Goal: Task Accomplishment & Management: Complete application form

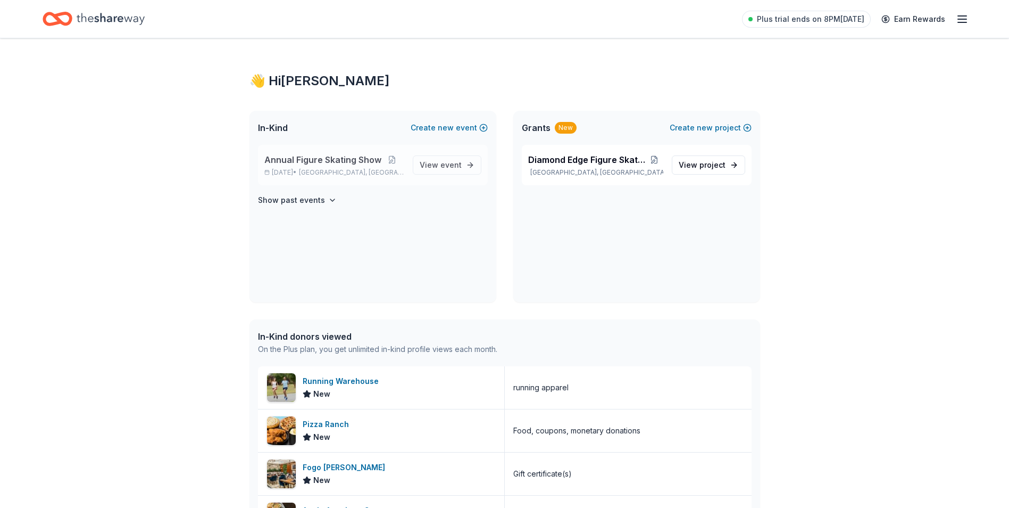
click at [411, 162] on div "Annual Figure Skating Show [DATE] • [GEOGRAPHIC_DATA], [GEOGRAPHIC_DATA] View e…" at bounding box center [373, 165] width 230 height 40
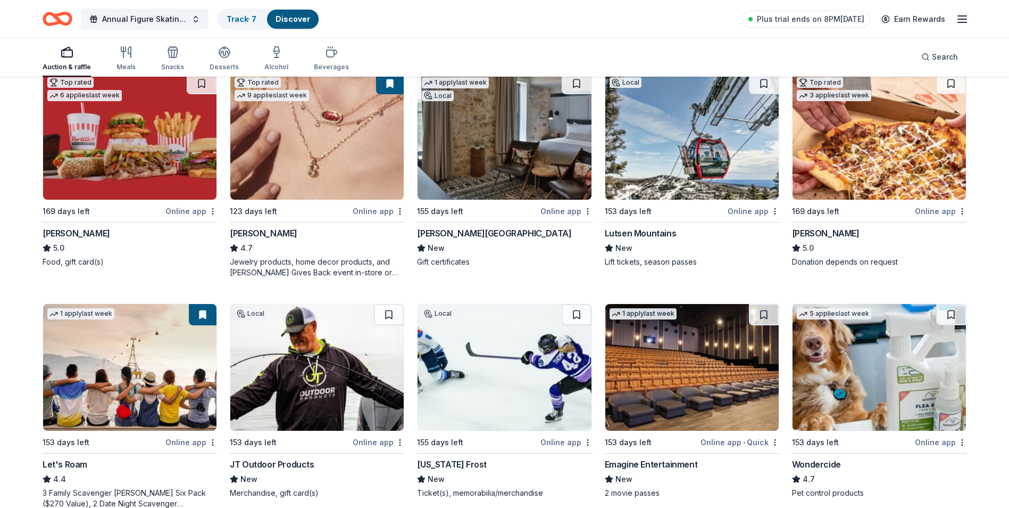
scroll to position [372, 0]
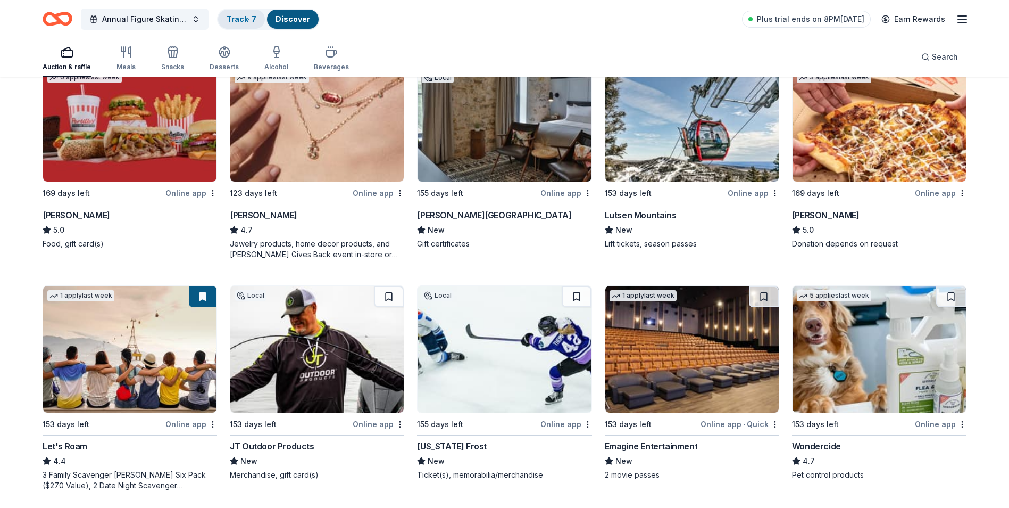
click at [234, 16] on link "Track · 7" at bounding box center [242, 18] width 30 height 9
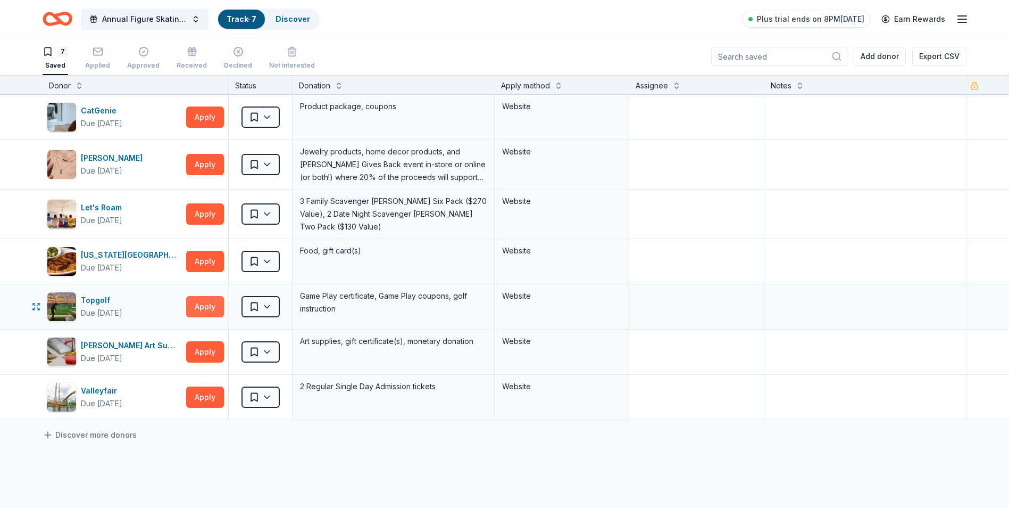
click at [202, 301] on button "Apply" at bounding box center [205, 306] width 38 height 21
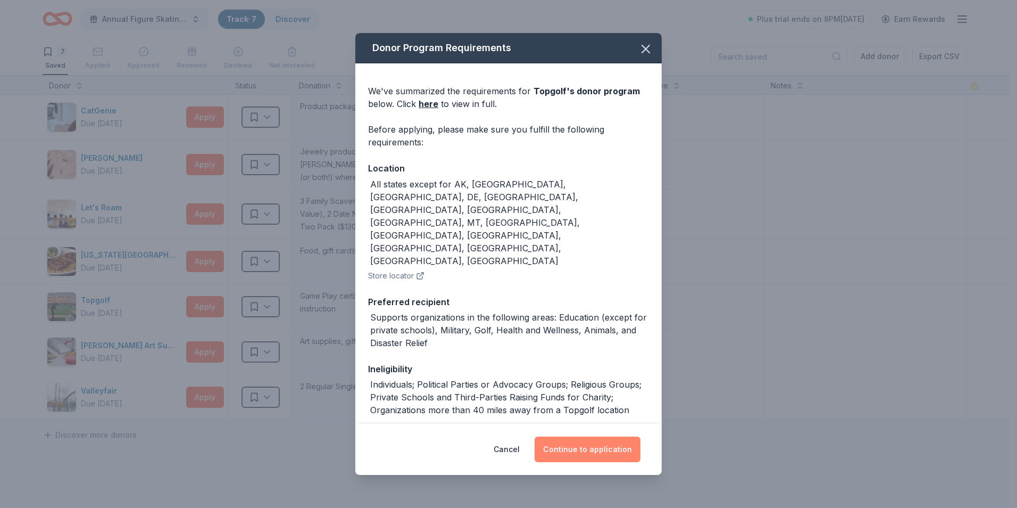
click at [579, 454] on button "Continue to application" at bounding box center [588, 449] width 106 height 26
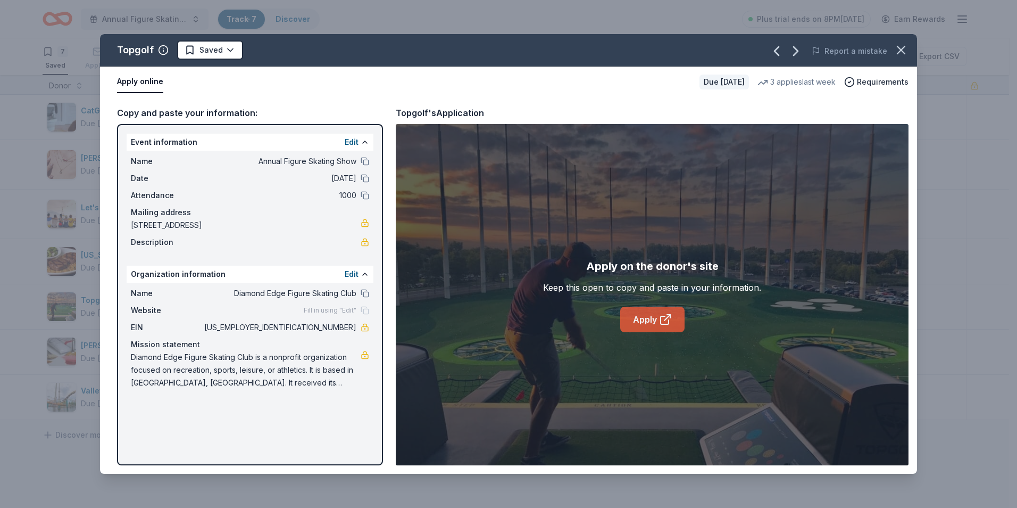
click at [642, 318] on link "Apply" at bounding box center [652, 319] width 64 height 26
click at [906, 54] on icon "button" at bounding box center [901, 50] width 15 height 15
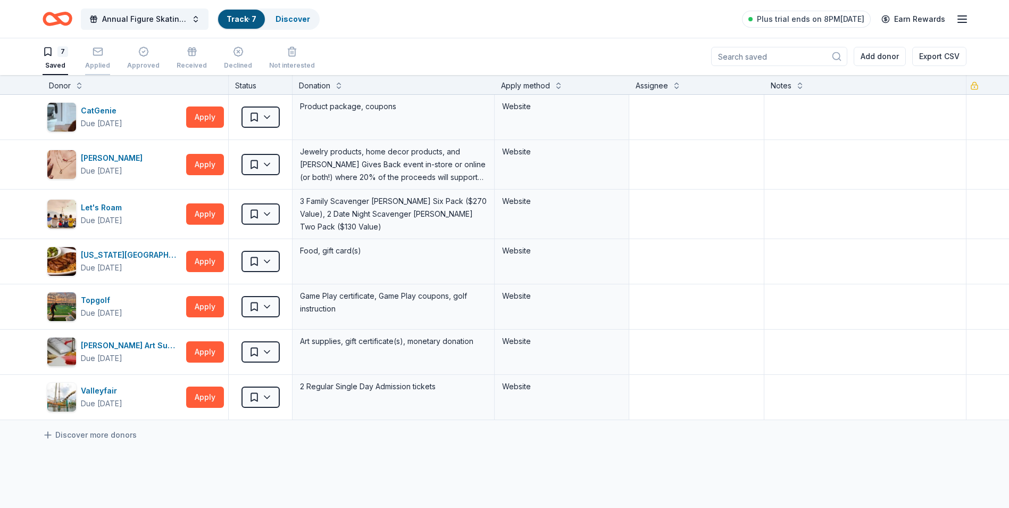
click at [94, 65] on div "Applied" at bounding box center [97, 65] width 25 height 9
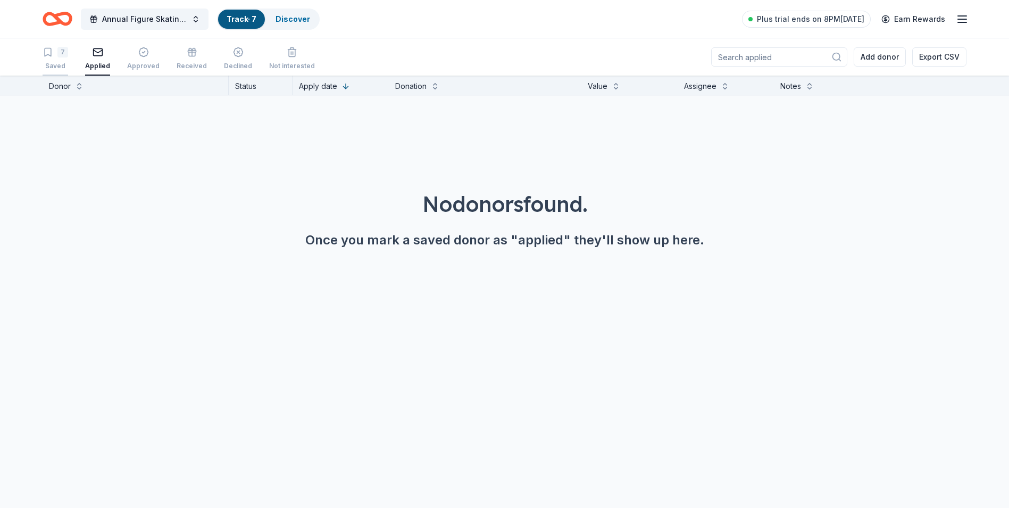
click at [55, 60] on div "7 Saved" at bounding box center [56, 58] width 26 height 23
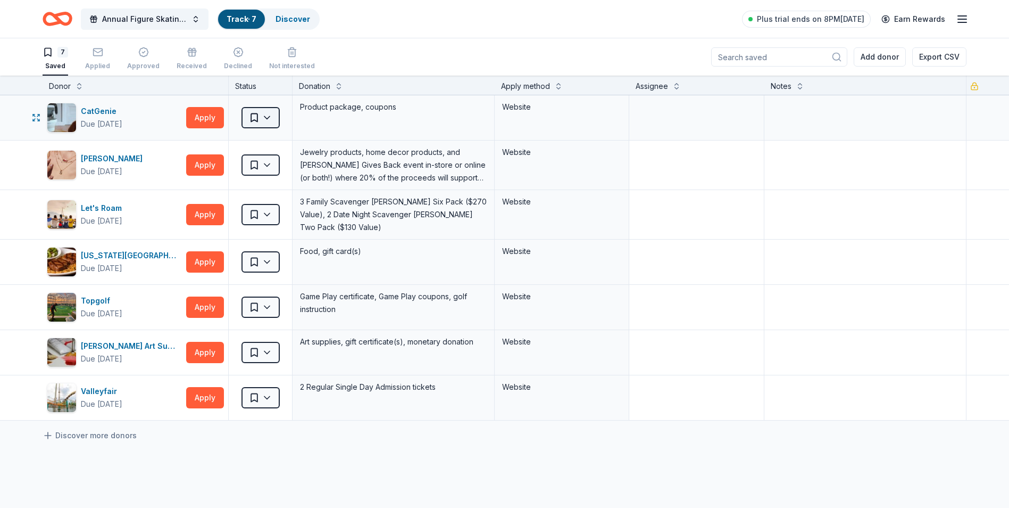
click at [272, 122] on html "Annual Figure Skating Show Track · 7 Discover Plus trial ends on 8PM, 8/26 Earn…" at bounding box center [504, 254] width 1009 height 508
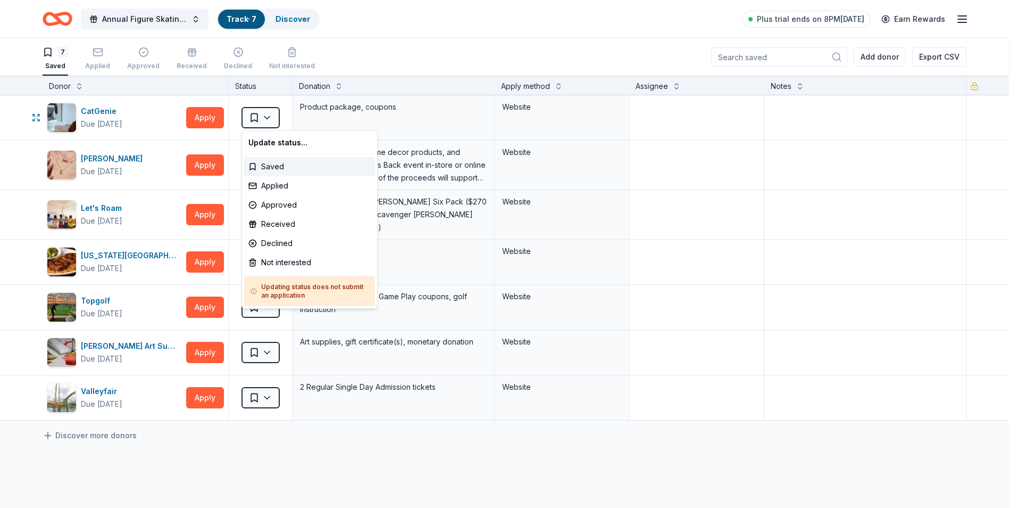
click at [271, 120] on html "Annual Figure Skating Show Track · 7 Discover Plus trial ends on 8PM, 8/26 Earn…" at bounding box center [508, 254] width 1017 height 508
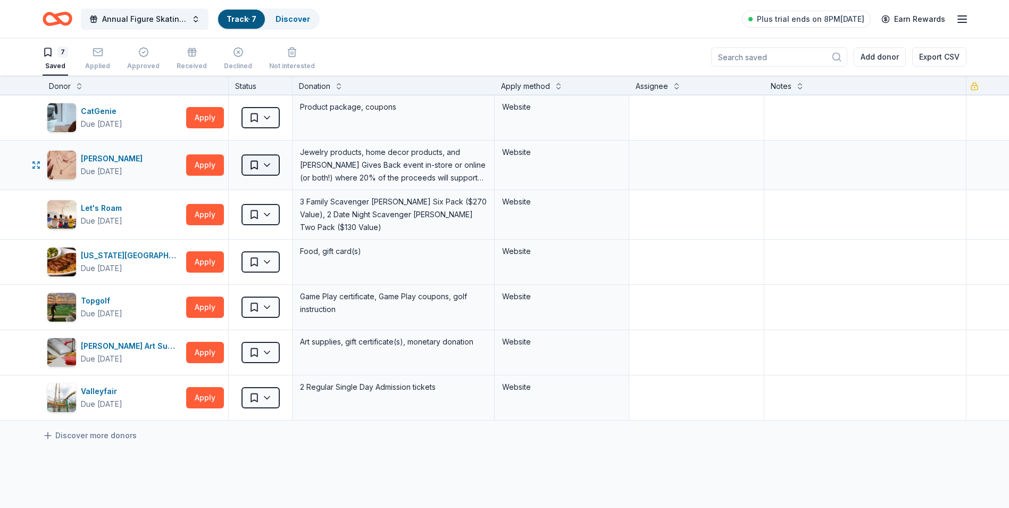
click at [268, 163] on html "Annual Figure Skating Show Track · 7 Discover Plus trial ends on 8PM, 8/26 Earn…" at bounding box center [504, 254] width 1009 height 508
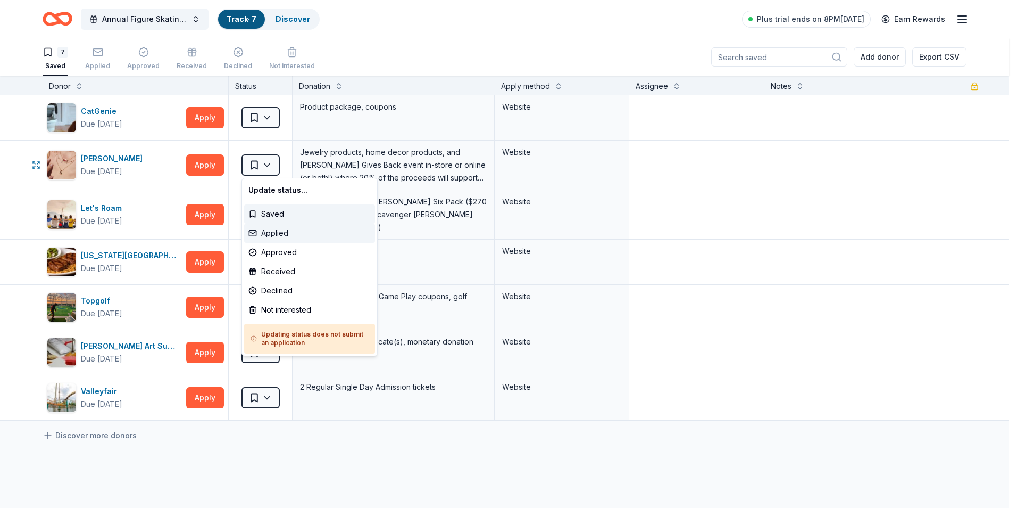
click at [283, 235] on div "Applied" at bounding box center [309, 232] width 131 height 19
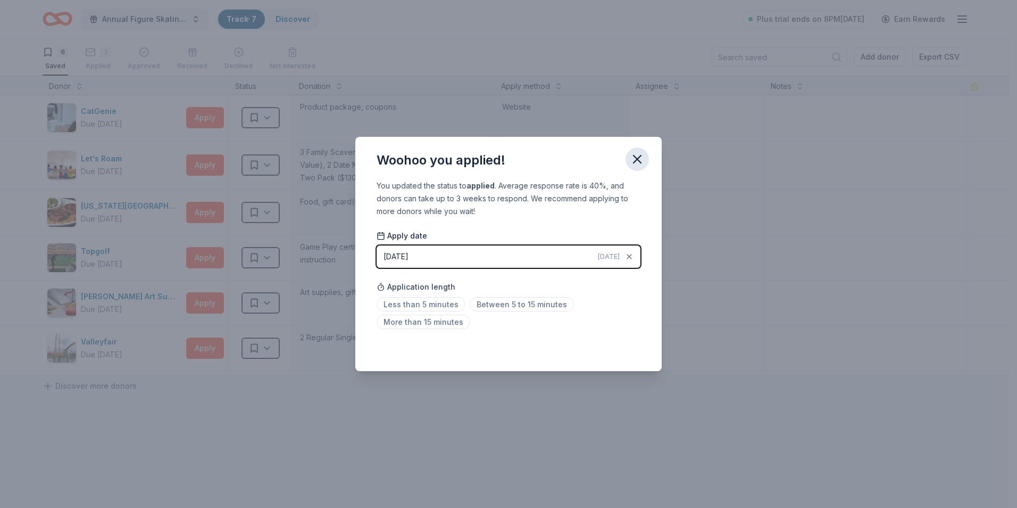
click at [641, 163] on icon "button" at bounding box center [637, 158] width 7 height 7
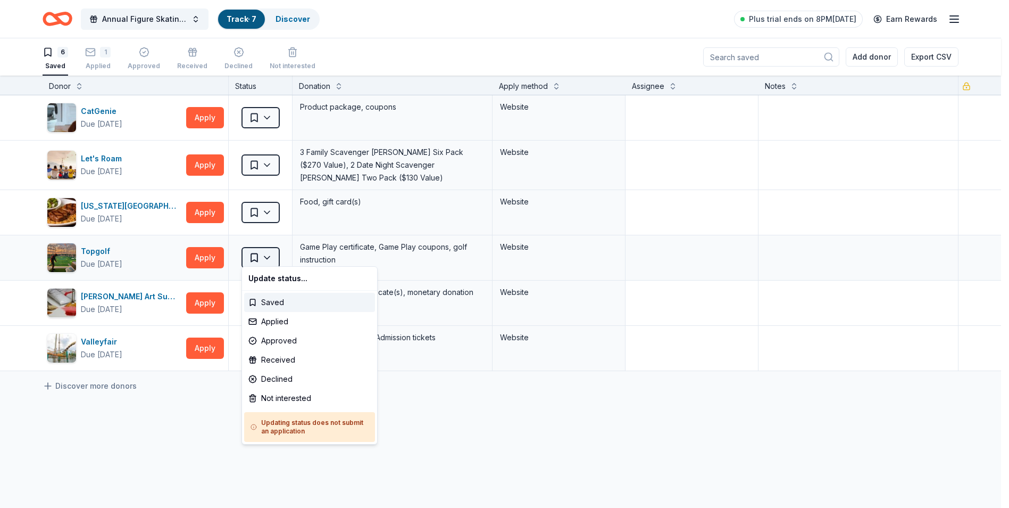
click at [264, 252] on html "Annual Figure Skating Show Track · 7 Discover Plus trial ends on 8PM, 8/26 Earn…" at bounding box center [504, 254] width 1009 height 508
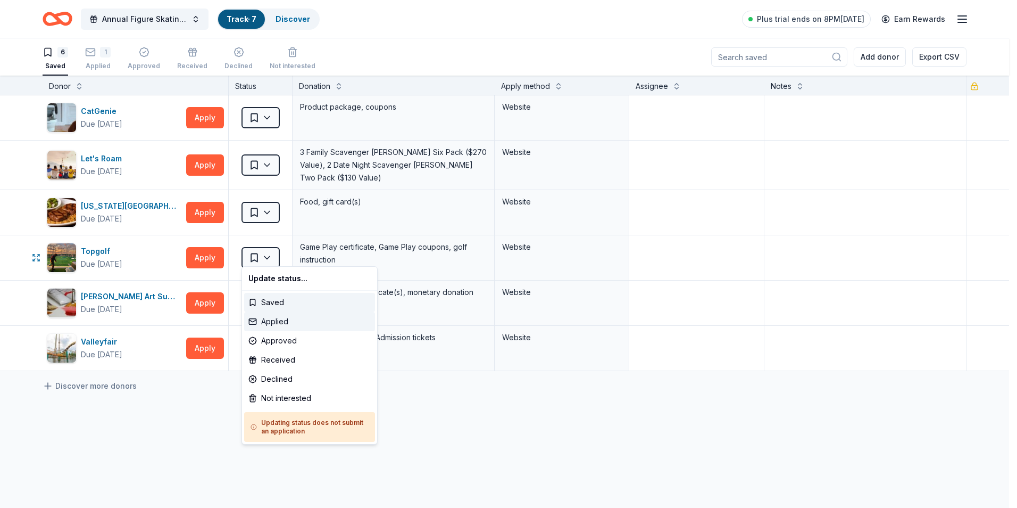
click at [297, 321] on div "Applied" at bounding box center [309, 321] width 131 height 19
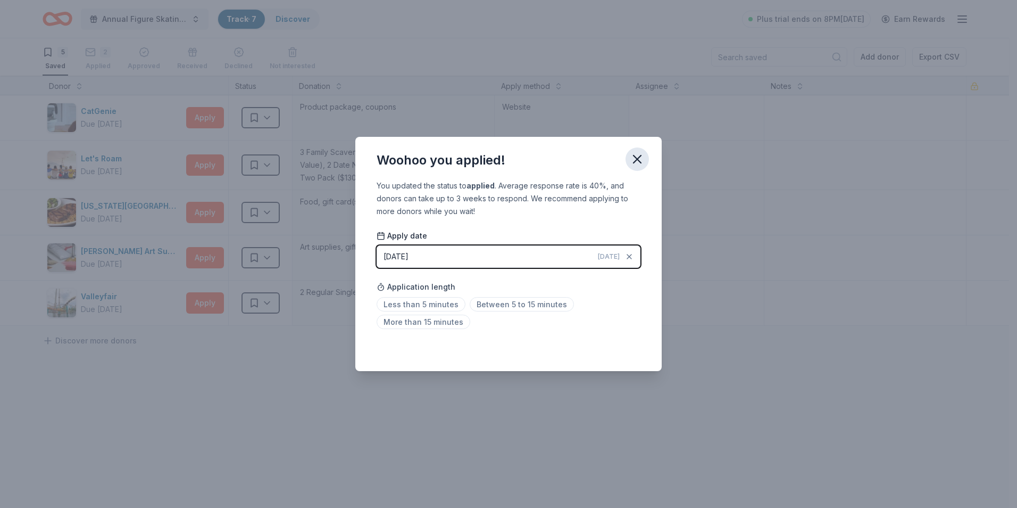
click at [633, 157] on icon "button" at bounding box center [637, 159] width 15 height 15
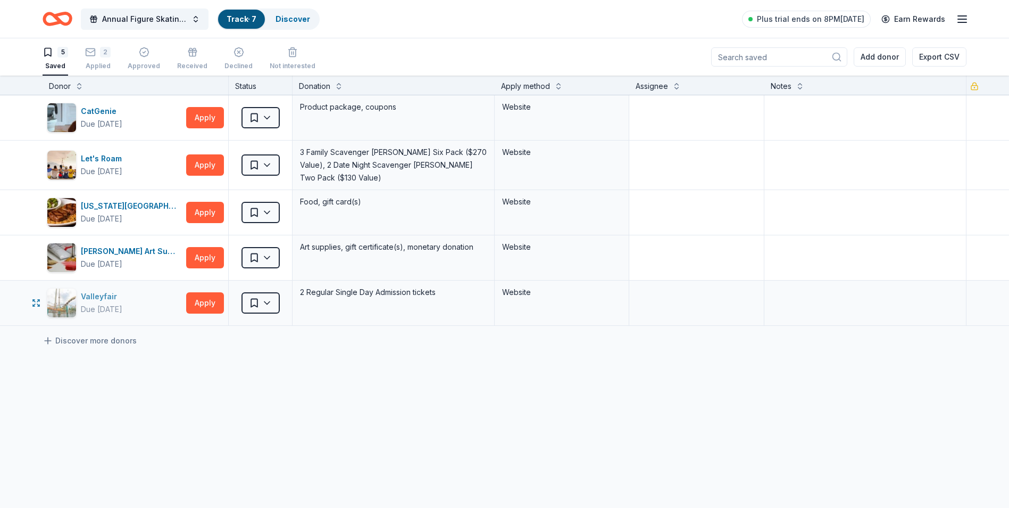
click at [95, 294] on div "Valleyfair" at bounding box center [101, 296] width 41 height 13
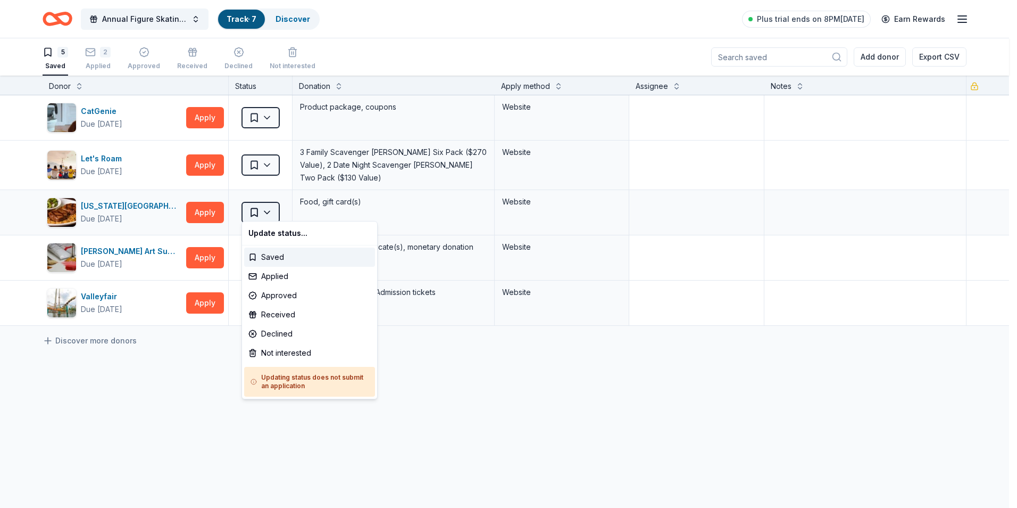
click at [264, 211] on html "Annual Figure Skating Show Track · 7 Discover Plus trial ends on 8PM, 8/26 Earn…" at bounding box center [508, 254] width 1017 height 508
click at [385, 203] on html "Annual Figure Skating Show Track · 7 Discover Plus trial ends on 8PM, 8/26 Earn…" at bounding box center [508, 254] width 1017 height 508
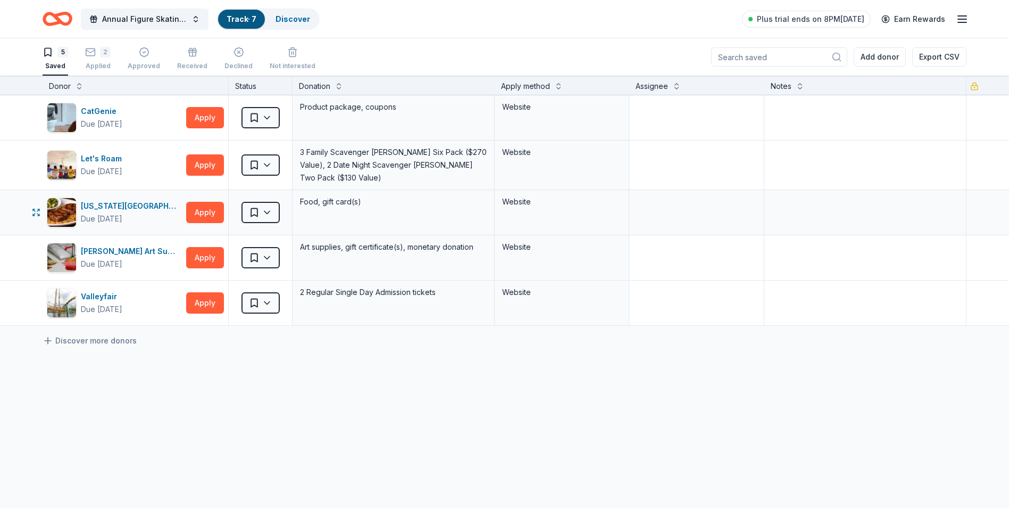
click at [196, 220] on div "Texas Roadhouse Due in 153 days Apply" at bounding box center [136, 212] width 186 height 45
click at [199, 218] on button "Apply" at bounding box center [205, 212] width 38 height 21
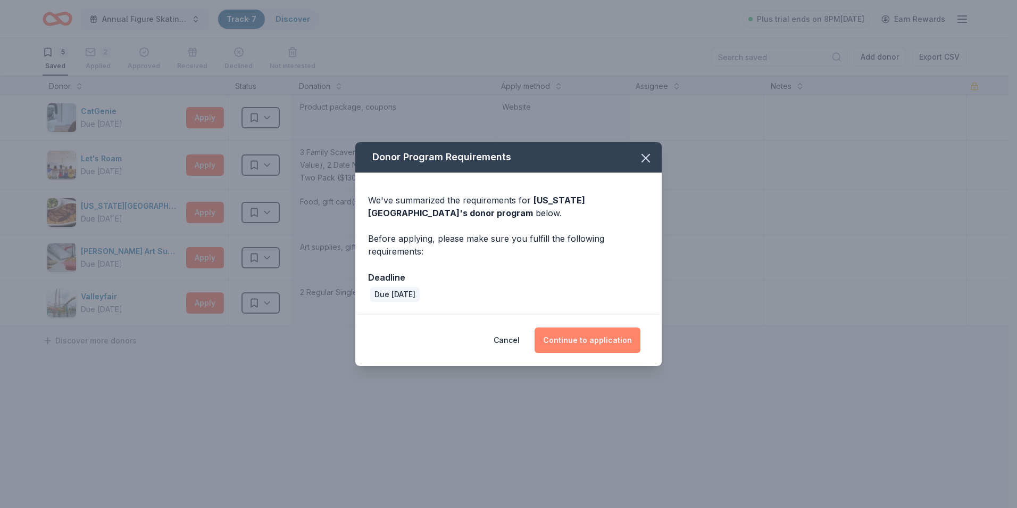
click at [619, 343] on button "Continue to application" at bounding box center [588, 340] width 106 height 26
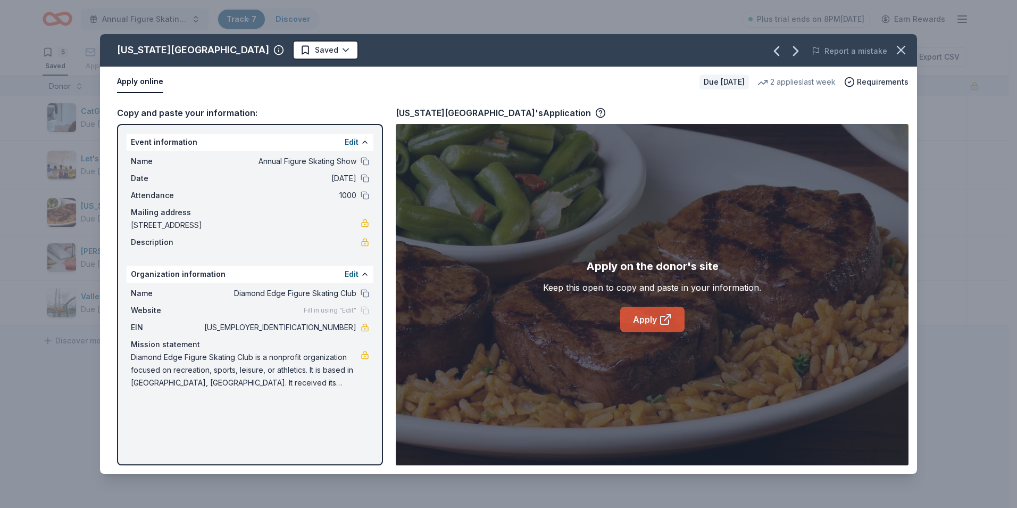
click at [642, 325] on link "Apply" at bounding box center [652, 319] width 64 height 26
click at [895, 49] on icon "button" at bounding box center [901, 50] width 15 height 15
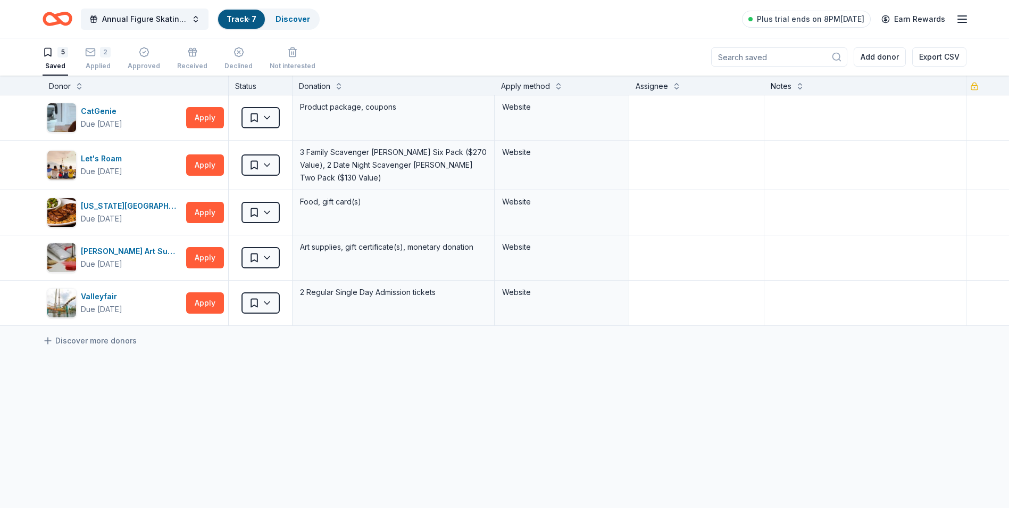
click at [60, 17] on icon "Home" at bounding box center [58, 18] width 30 height 25
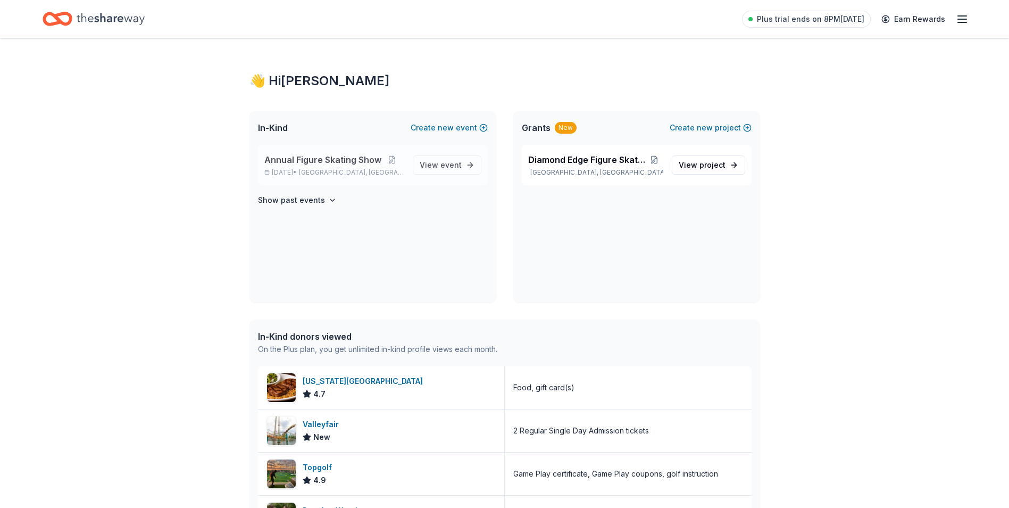
click at [319, 175] on p "Feb 21, 2026 • Willmar, MN" at bounding box center [334, 172] width 140 height 9
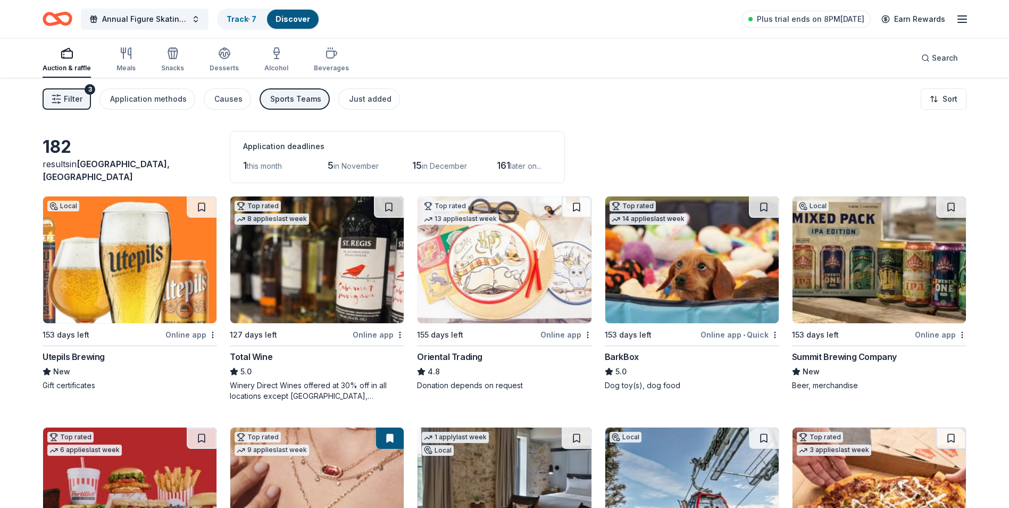
click at [259, 169] on span "this month" at bounding box center [264, 165] width 35 height 9
click at [84, 98] on button "Filter 3" at bounding box center [67, 98] width 48 height 21
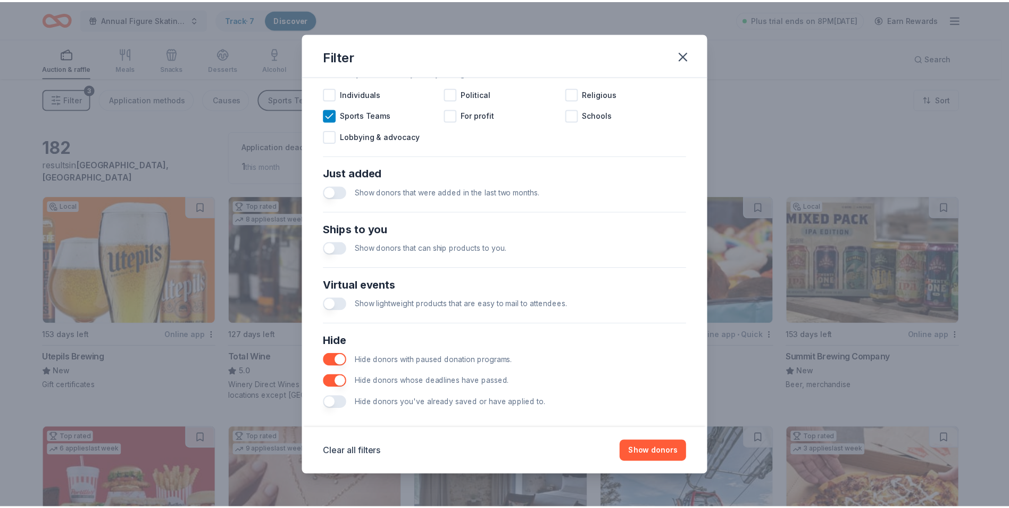
scroll to position [350, 0]
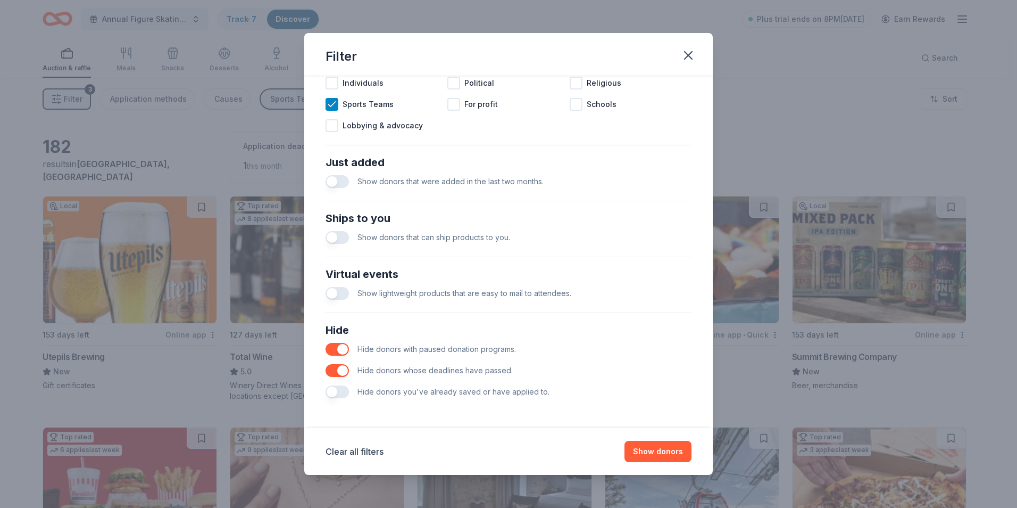
click at [339, 392] on button "button" at bounding box center [337, 391] width 23 height 13
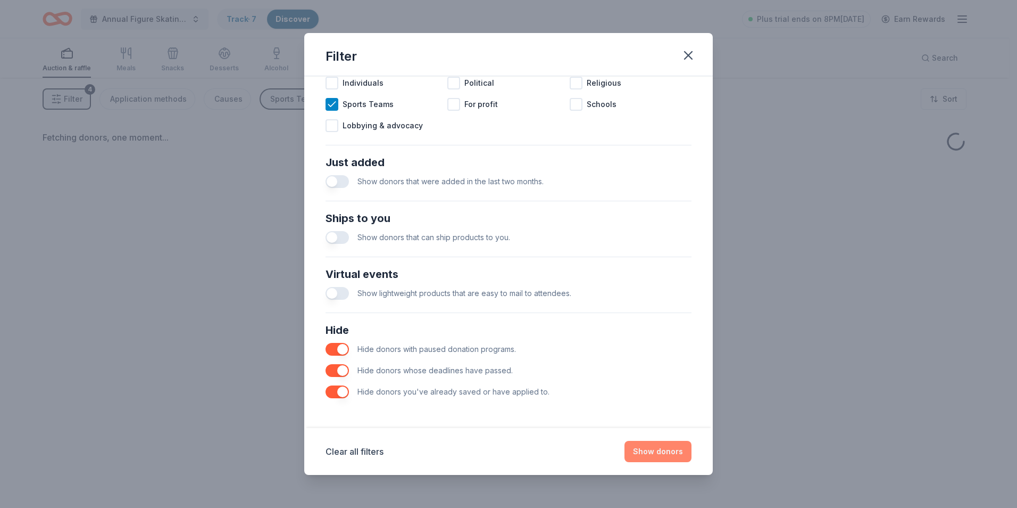
click at [655, 455] on button "Show donors" at bounding box center [658, 451] width 67 height 21
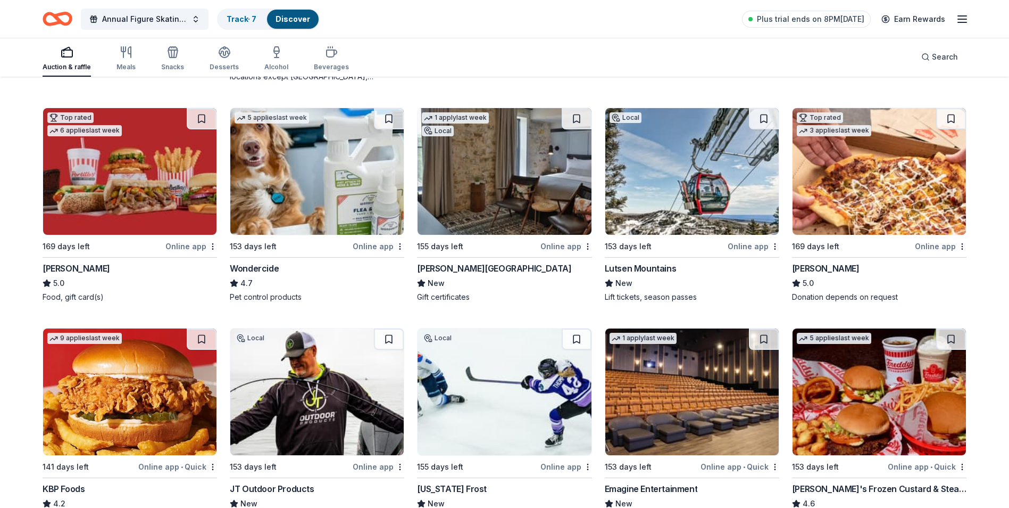
scroll to position [372, 0]
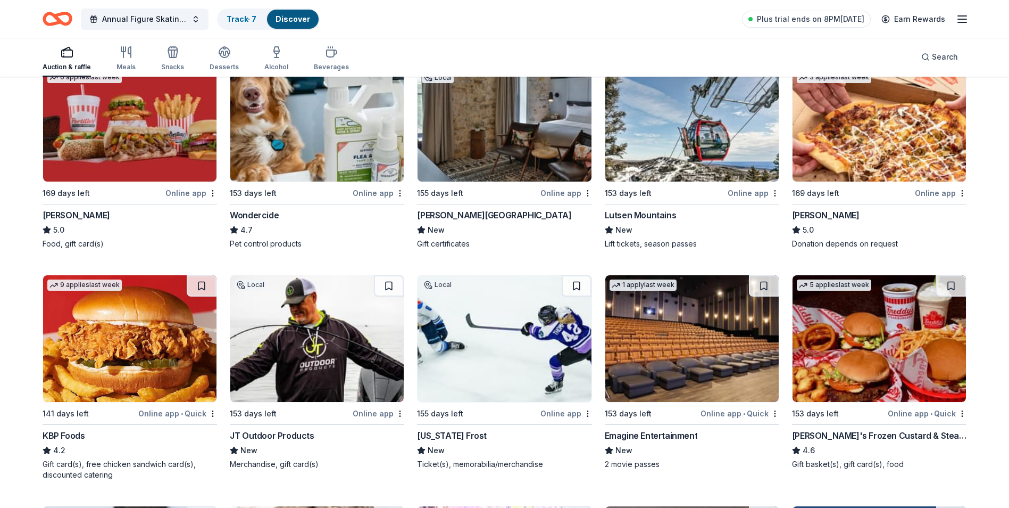
click at [882, 140] on img at bounding box center [879, 118] width 173 height 127
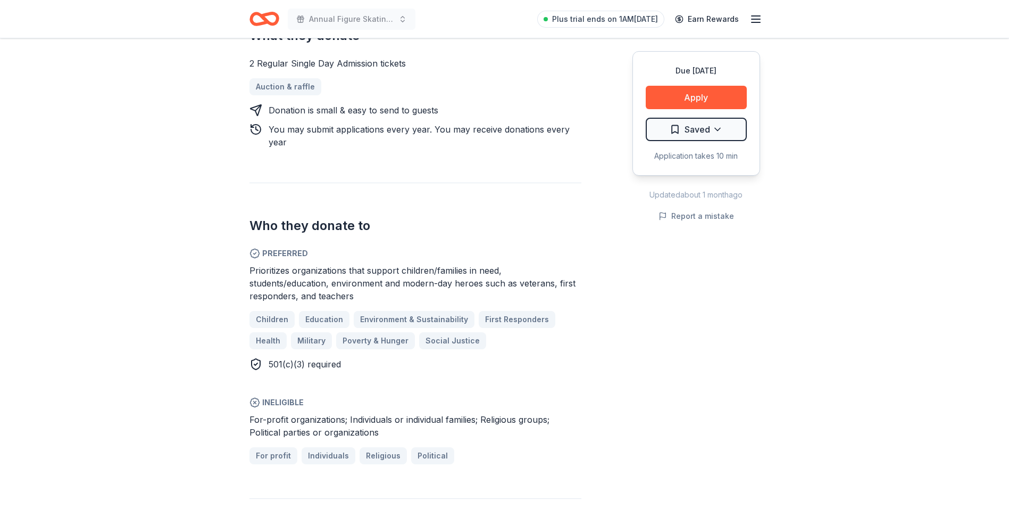
scroll to position [479, 0]
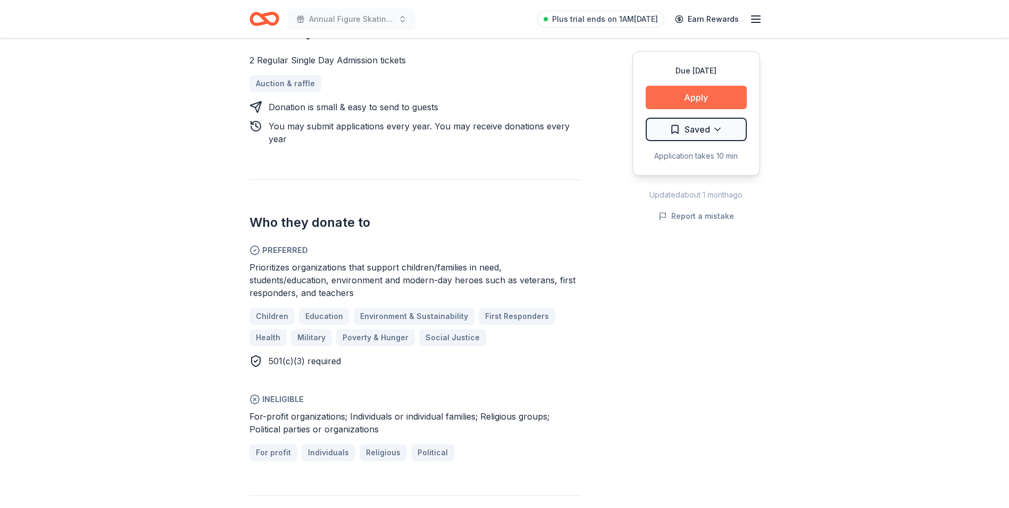
click at [700, 93] on button "Apply" at bounding box center [696, 97] width 101 height 23
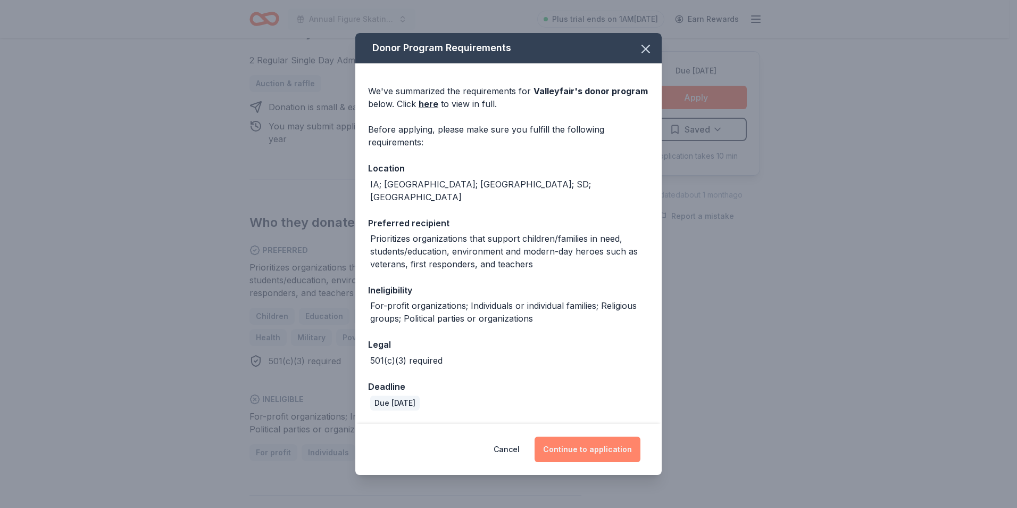
click at [617, 451] on button "Continue to application" at bounding box center [588, 449] width 106 height 26
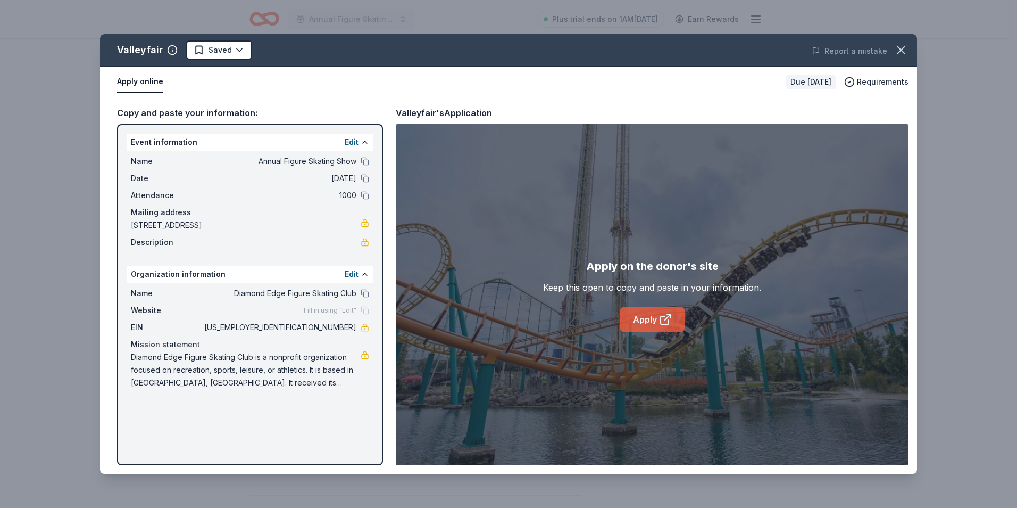
click at [657, 325] on link "Apply" at bounding box center [652, 319] width 64 height 26
click at [906, 50] on icon "button" at bounding box center [901, 50] width 15 height 15
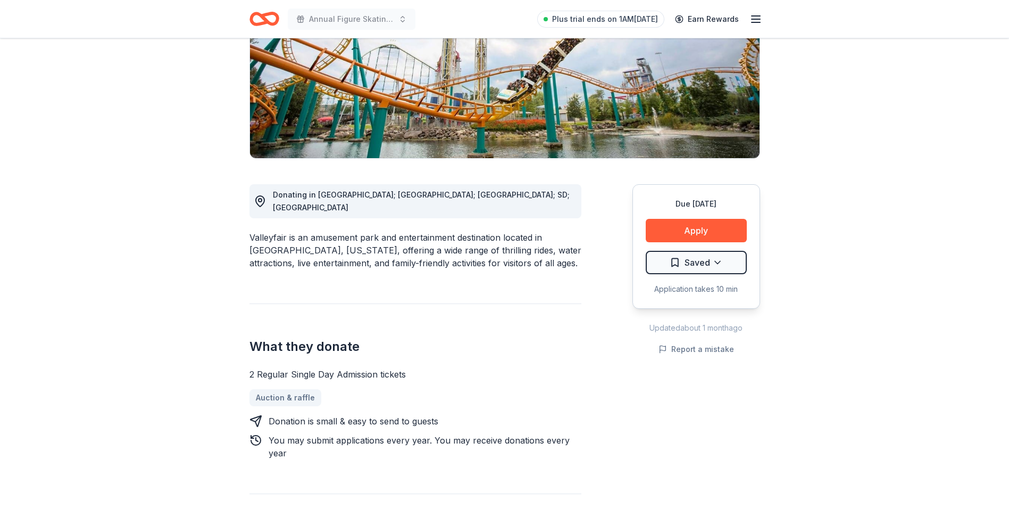
scroll to position [160, 0]
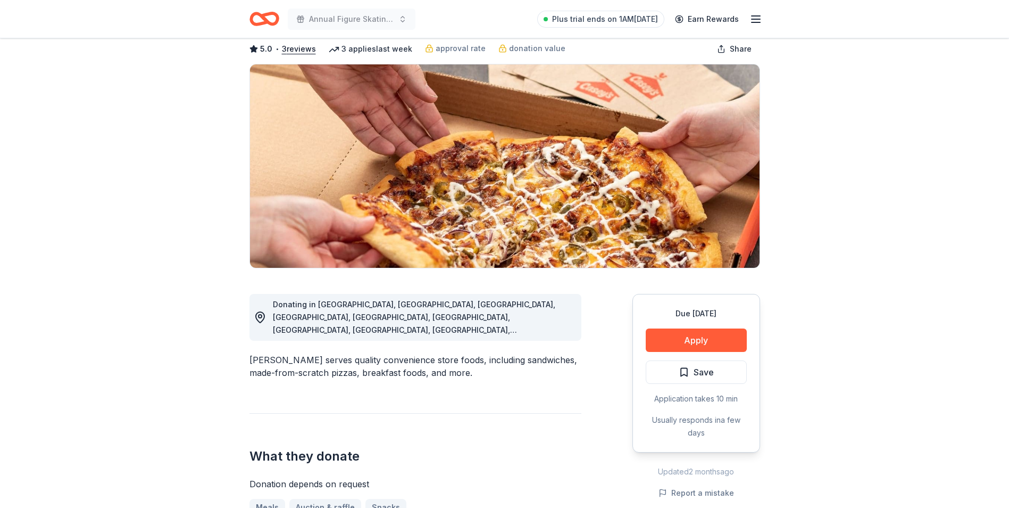
scroll to position [372, 0]
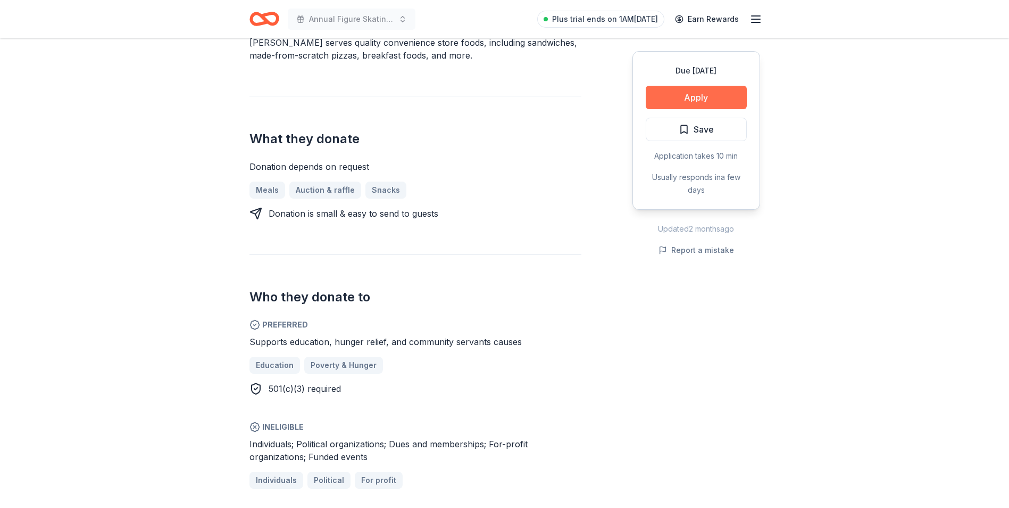
click at [730, 99] on button "Apply" at bounding box center [696, 97] width 101 height 23
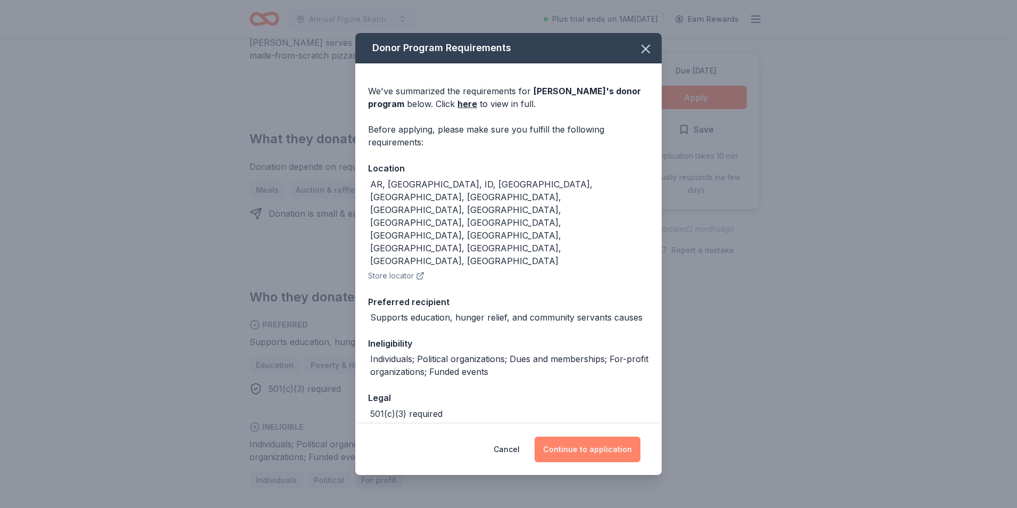
click at [594, 442] on button "Continue to application" at bounding box center [588, 449] width 106 height 26
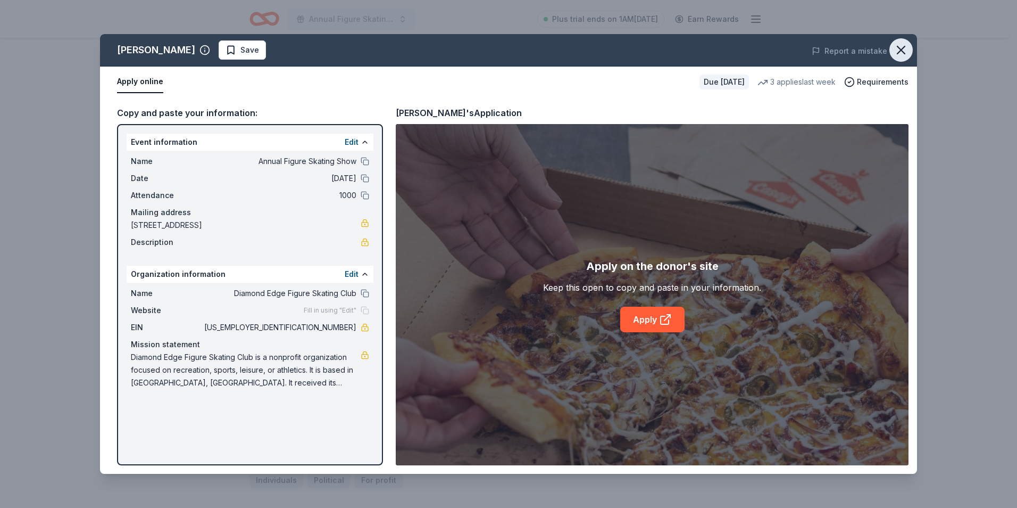
click at [899, 46] on icon "button" at bounding box center [901, 50] width 15 height 15
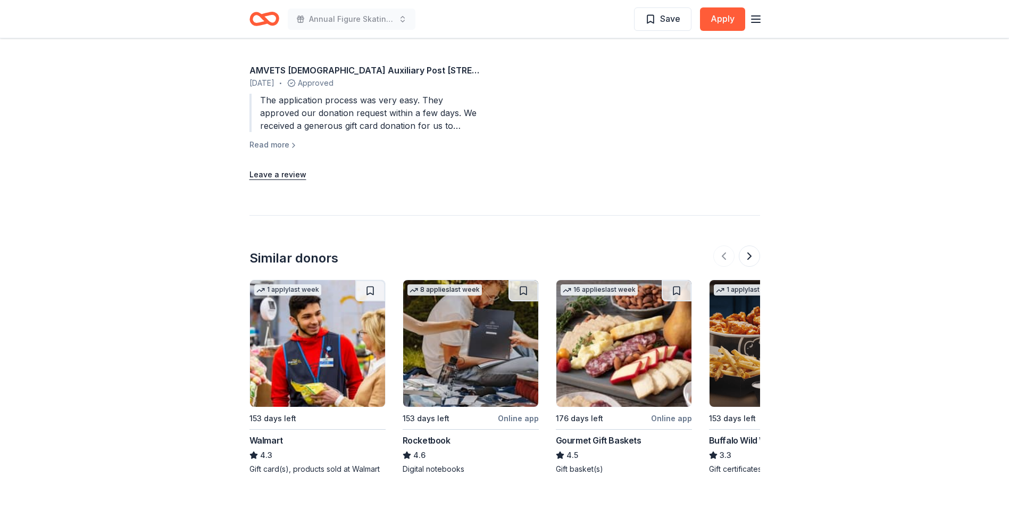
scroll to position [1319, 0]
